Goal: Task Accomplishment & Management: Manage account settings

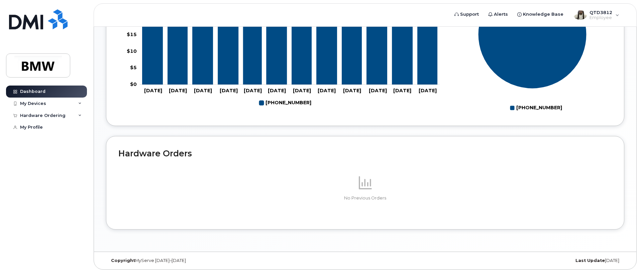
scroll to position [331, 0]
click at [32, 105] on div "My Devices" at bounding box center [33, 103] width 26 height 5
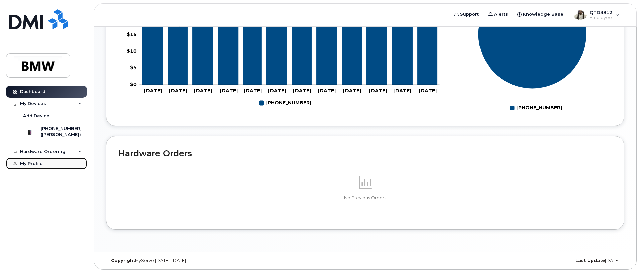
click at [38, 166] on div "My Profile" at bounding box center [31, 163] width 23 height 5
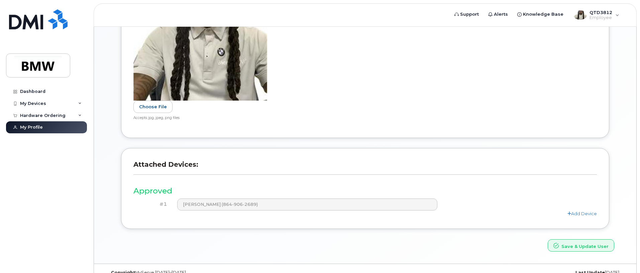
scroll to position [258, 0]
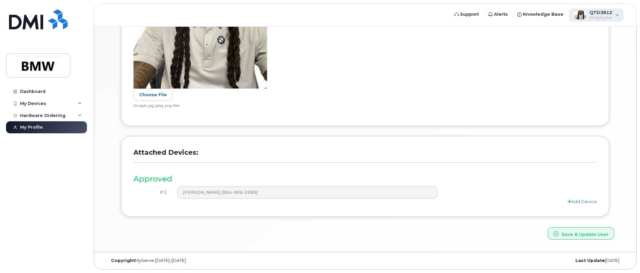
click at [618, 16] on div "QTD3812 Employee" at bounding box center [595, 14] width 55 height 13
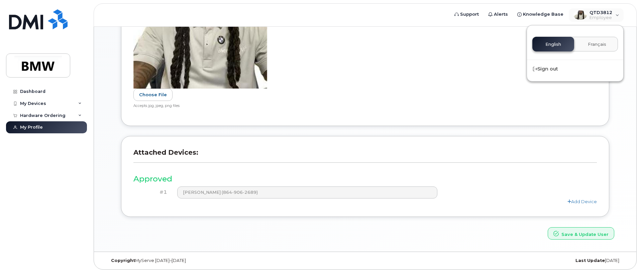
click at [418, 44] on div "Choose File Accepts jpg, jpeg, png files File size should be less than 4MB Inva…" at bounding box center [364, 32] width 463 height 154
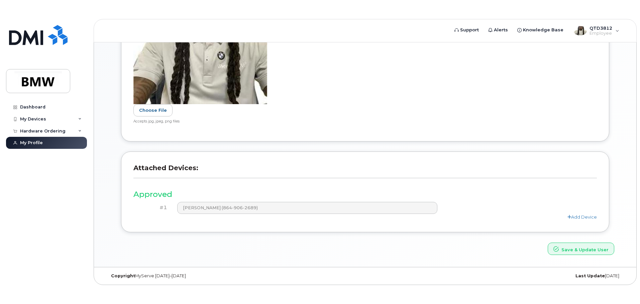
scroll to position [226, 0]
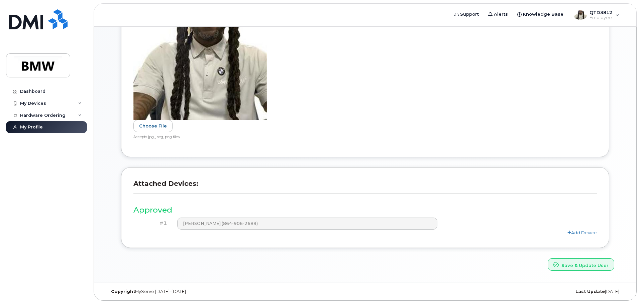
drag, startPoint x: 366, startPoint y: 98, endPoint x: 146, endPoint y: 80, distance: 220.3
click at [324, 99] on div "Choose File Accepts jpg, jpeg, png files File size should be less than 4MB Inva…" at bounding box center [364, 63] width 463 height 154
